Goal: Find contact information: Find contact information

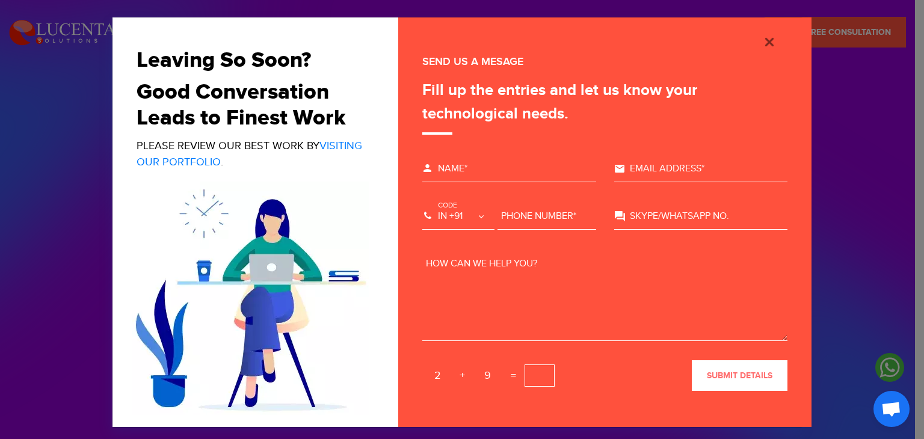
click at [46, 187] on div "Leaving So Soon? Good Conversation Leads to Finest Work Please review our best …" at bounding box center [462, 219] width 924 height 439
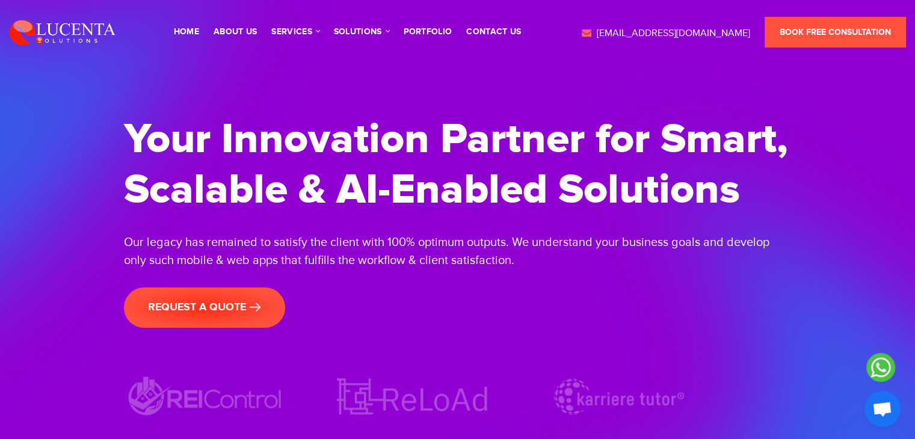
drag, startPoint x: 753, startPoint y: 37, endPoint x: 616, endPoint y: 33, distance: 137.8
click at [616, 33] on div "[EMAIL_ADDRESS][DOMAIN_NAME] Book Free Consultation" at bounding box center [742, 32] width 327 height 31
copy link "[EMAIL_ADDRESS][DOMAIN_NAME]"
click at [628, 92] on div "Your Innovation Partner for Smart, Scalable & AI-Enabled Solutions Our legacy h…" at bounding box center [458, 203] width 668 height 328
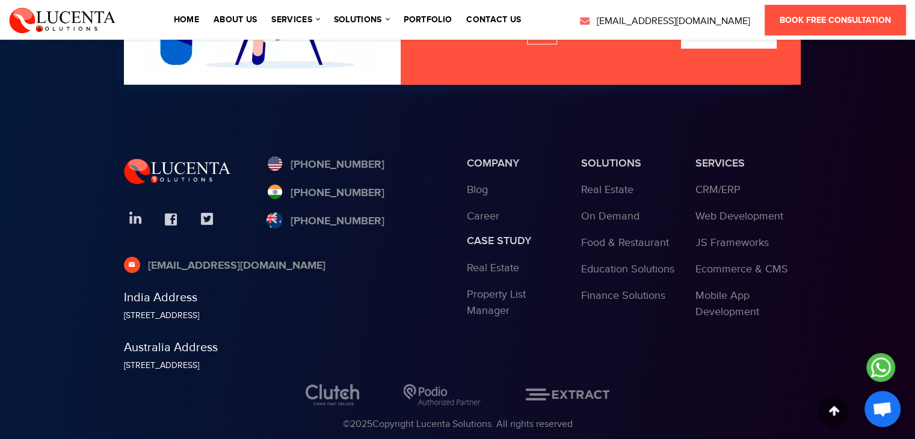
scroll to position [4005, 0]
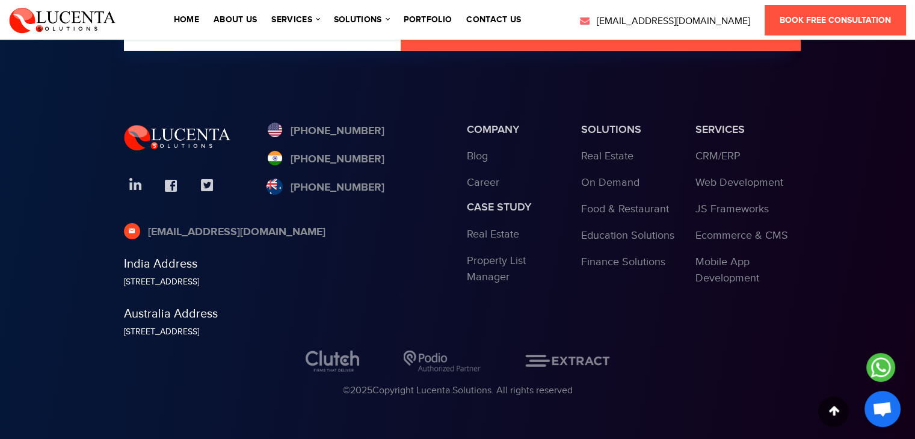
drag, startPoint x: 411, startPoint y: 158, endPoint x: 358, endPoint y: 147, distance: 54.0
click at [358, 147] on div "[PHONE_NUMBER] [PHONE_NUMBER] [PHONE_NUMBER]" at bounding box center [358, 165] width 182 height 85
drag, startPoint x: 375, startPoint y: 157, endPoint x: 326, endPoint y: 154, distance: 49.4
click at [326, 154] on div "[PHONE_NUMBER] [PHONE_NUMBER] [PHONE_NUMBER]" at bounding box center [358, 165] width 182 height 85
click at [255, 164] on div at bounding box center [186, 173] width 143 height 101
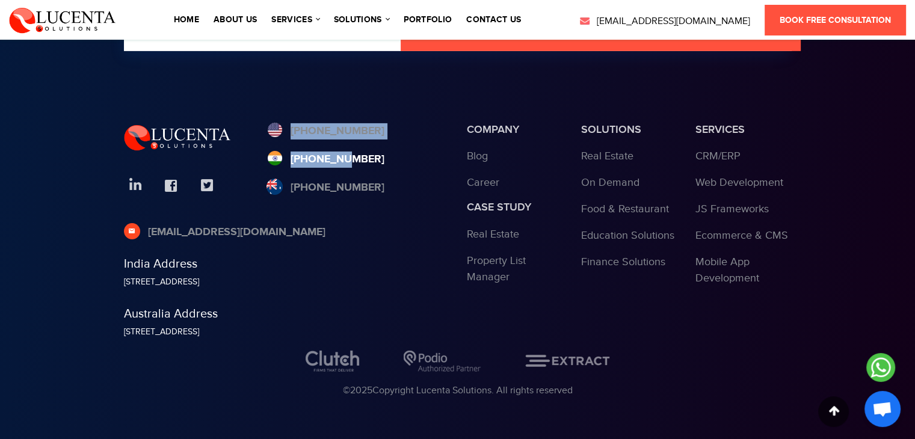
drag, startPoint x: 392, startPoint y: 149, endPoint x: 339, endPoint y: 156, distance: 53.5
click at [339, 156] on div "[PHONE_NUMBER] [PHONE_NUMBER] [PHONE_NUMBER]" at bounding box center [358, 165] width 182 height 85
click at [395, 159] on div "[PHONE_NUMBER] [PHONE_NUMBER] [PHONE_NUMBER]" at bounding box center [358, 165] width 182 height 85
drag, startPoint x: 395, startPoint y: 159, endPoint x: 341, endPoint y: 159, distance: 53.6
click at [341, 159] on div "[PHONE_NUMBER] [PHONE_NUMBER] [PHONE_NUMBER]" at bounding box center [358, 165] width 182 height 85
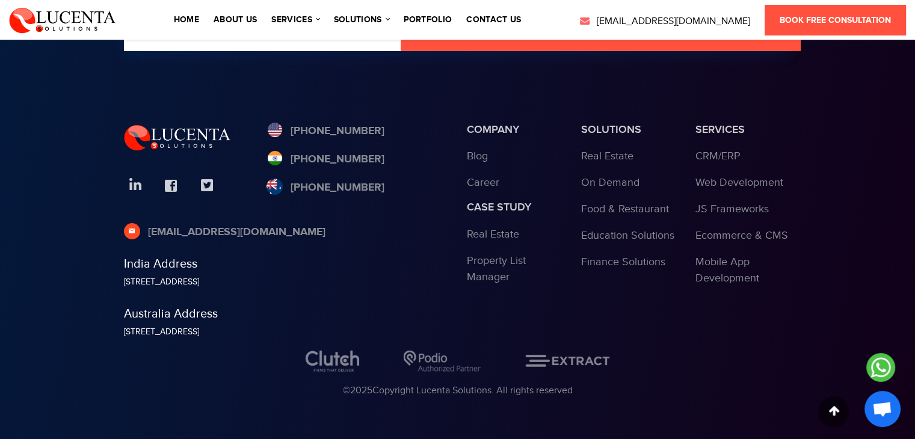
click at [402, 168] on div "[PHONE_NUMBER] [PHONE_NUMBER] [PHONE_NUMBER]" at bounding box center [358, 165] width 182 height 85
drag, startPoint x: 402, startPoint y: 168, endPoint x: 354, endPoint y: 159, distance: 48.9
click at [354, 159] on div "[PHONE_NUMBER] [PHONE_NUMBER] [PHONE_NUMBER]" at bounding box center [358, 165] width 182 height 85
click at [249, 162] on div at bounding box center [186, 173] width 143 height 101
click at [130, 184] on link at bounding box center [135, 186] width 22 height 22
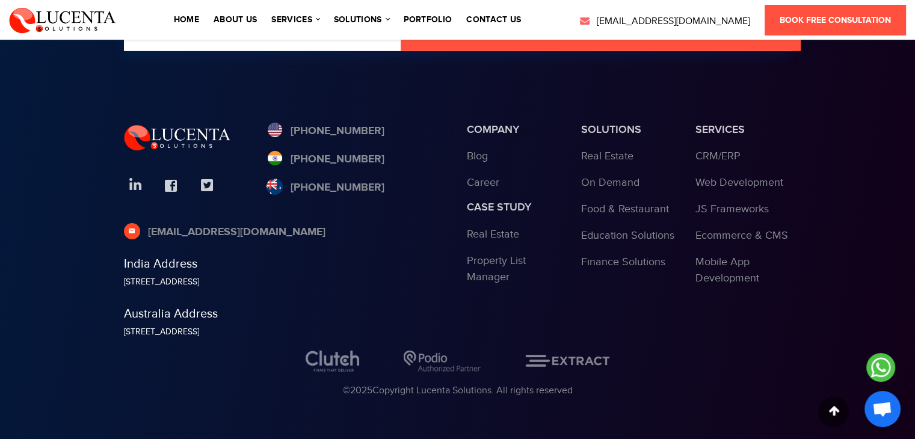
click at [375, 154] on div "[PHONE_NUMBER] [PHONE_NUMBER] [PHONE_NUMBER]" at bounding box center [358, 165] width 182 height 85
drag, startPoint x: 236, startPoint y: 157, endPoint x: 381, endPoint y: 170, distance: 146.2
click at [381, 170] on div "[PHONE_NUMBER] [PHONE_NUMBER] [PHONE_NUMBER] [EMAIL_ADDRESS][DOMAIN_NAME] India…" at bounding box center [286, 236] width 343 height 227
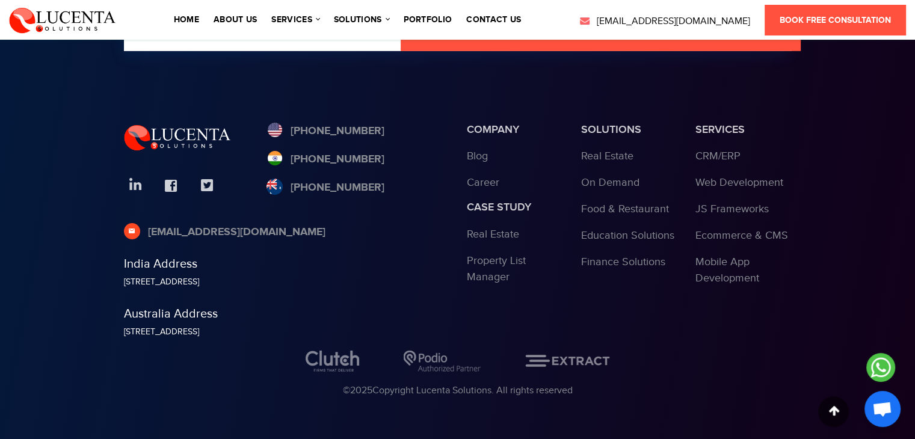
drag, startPoint x: 365, startPoint y: 161, endPoint x: 431, endPoint y: 128, distance: 73.7
click at [431, 128] on div "[PHONE_NUMBER] [PHONE_NUMBER] [PHONE_NUMBER]" at bounding box center [358, 165] width 182 height 85
